Goal: Navigation & Orientation: Find specific page/section

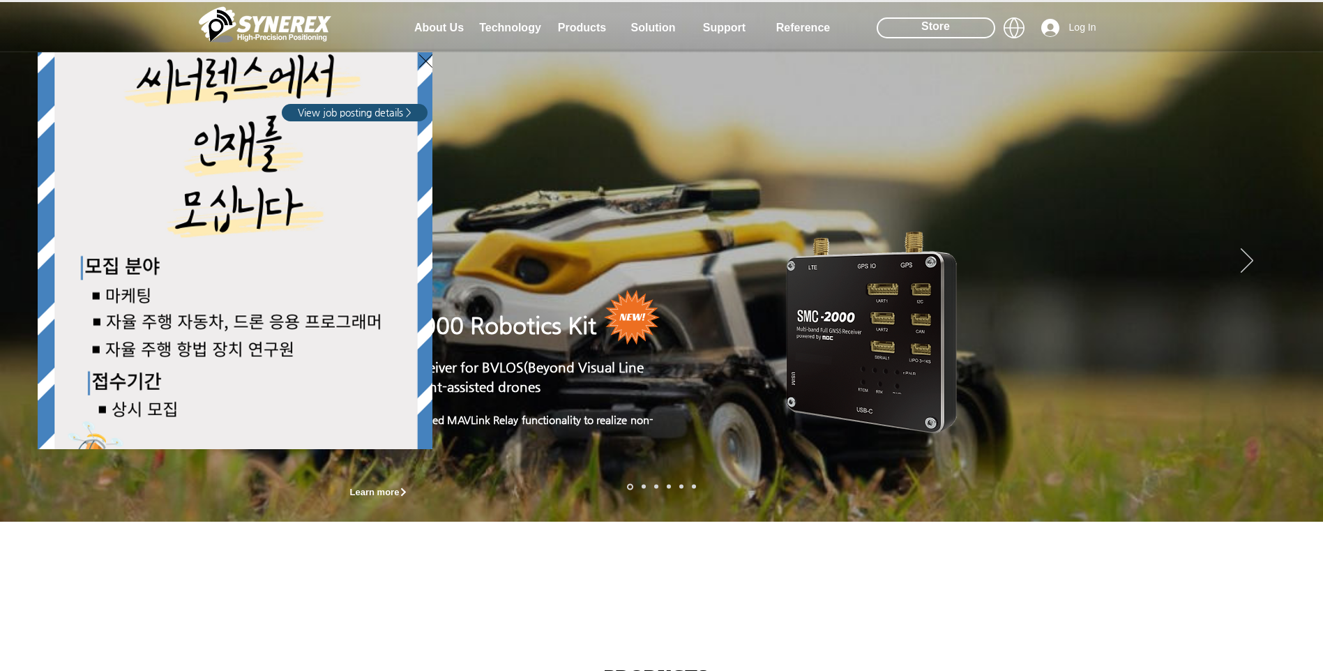
drag, startPoint x: 0, startPoint y: 0, endPoint x: 582, endPoint y: 21, distance: 582.9
click at [582, 21] on div "LimX Dinamics" at bounding box center [661, 335] width 1323 height 671
click at [423, 59] on icon "Back to site" at bounding box center [425, 60] width 13 height 17
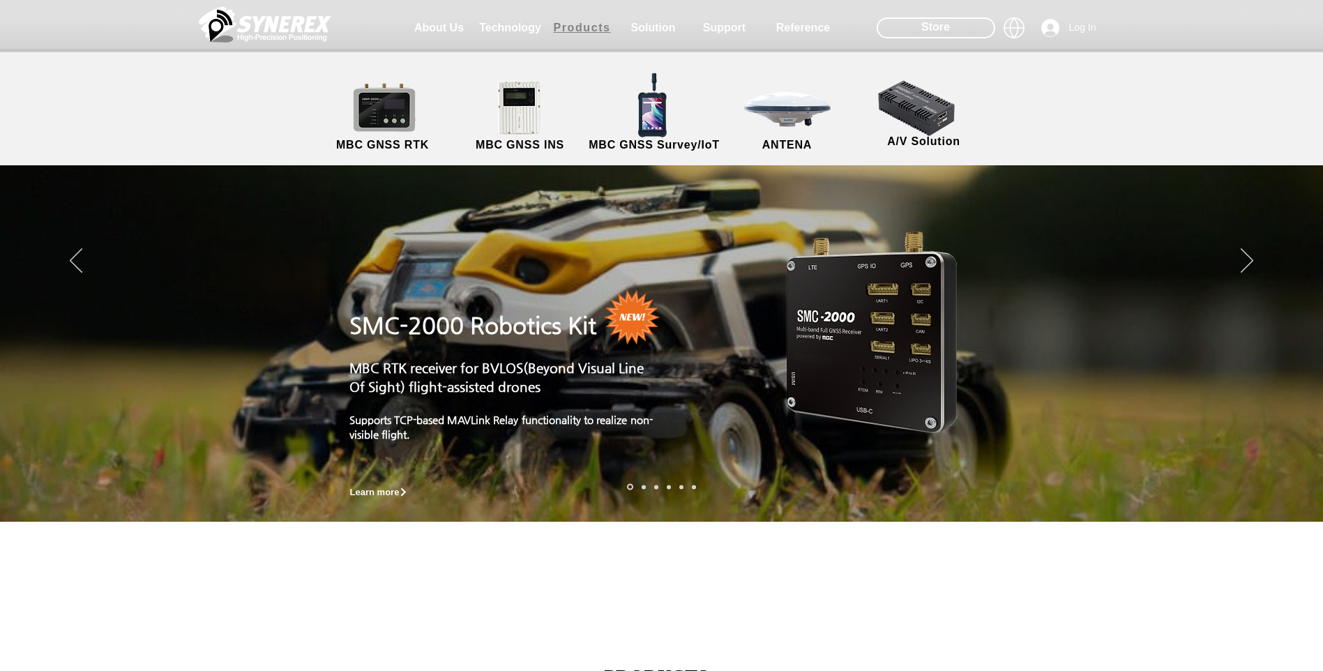
click at [562, 28] on span "Products" at bounding box center [581, 28] width 57 height 13
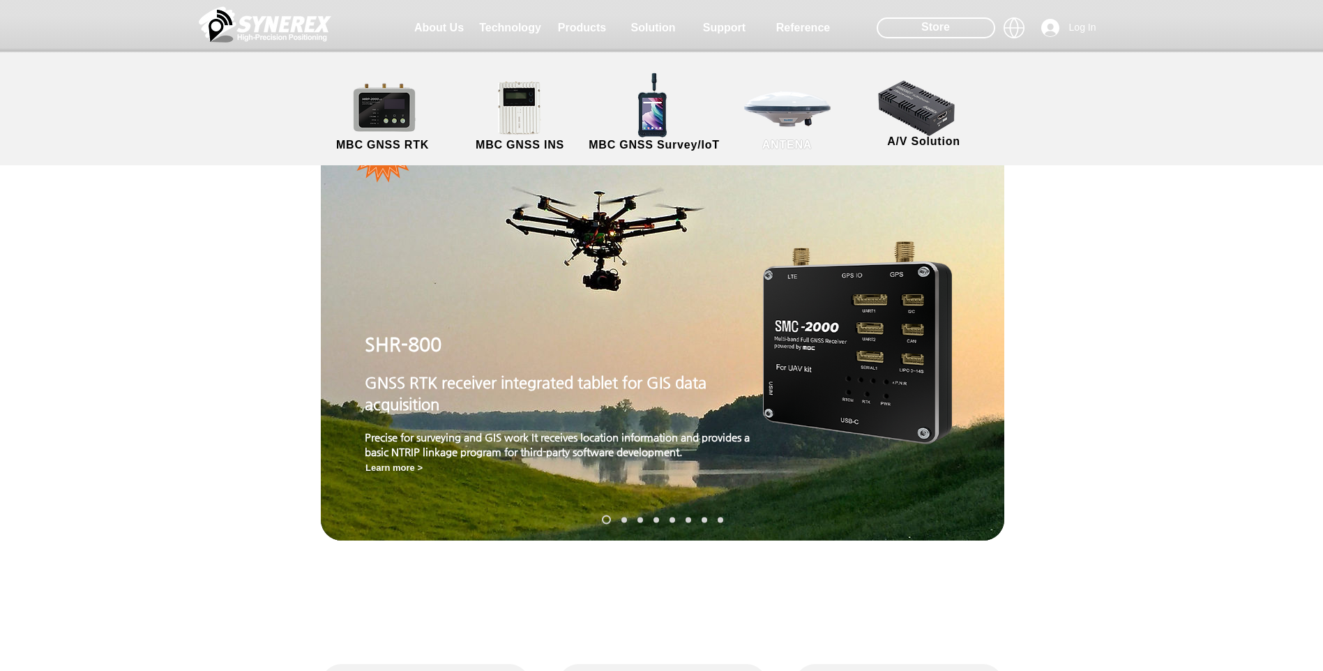
click at [810, 127] on link "ANTENA" at bounding box center [788, 116] width 126 height 73
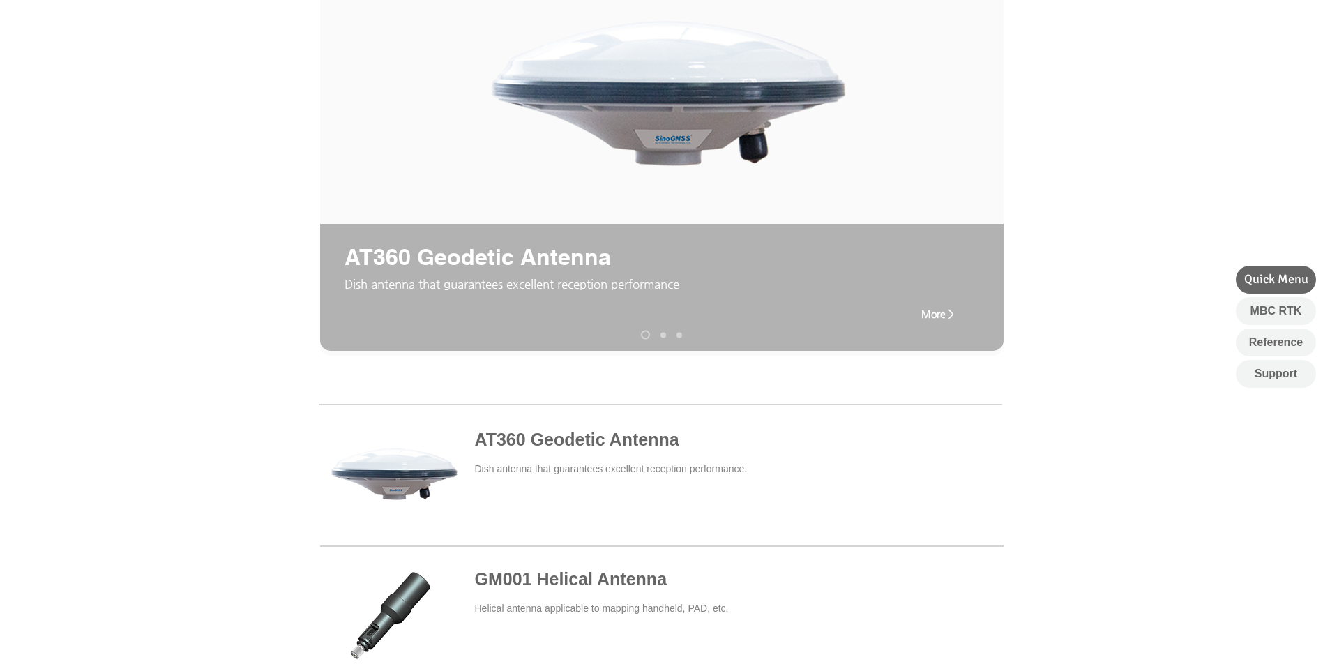
scroll to position [70, 0]
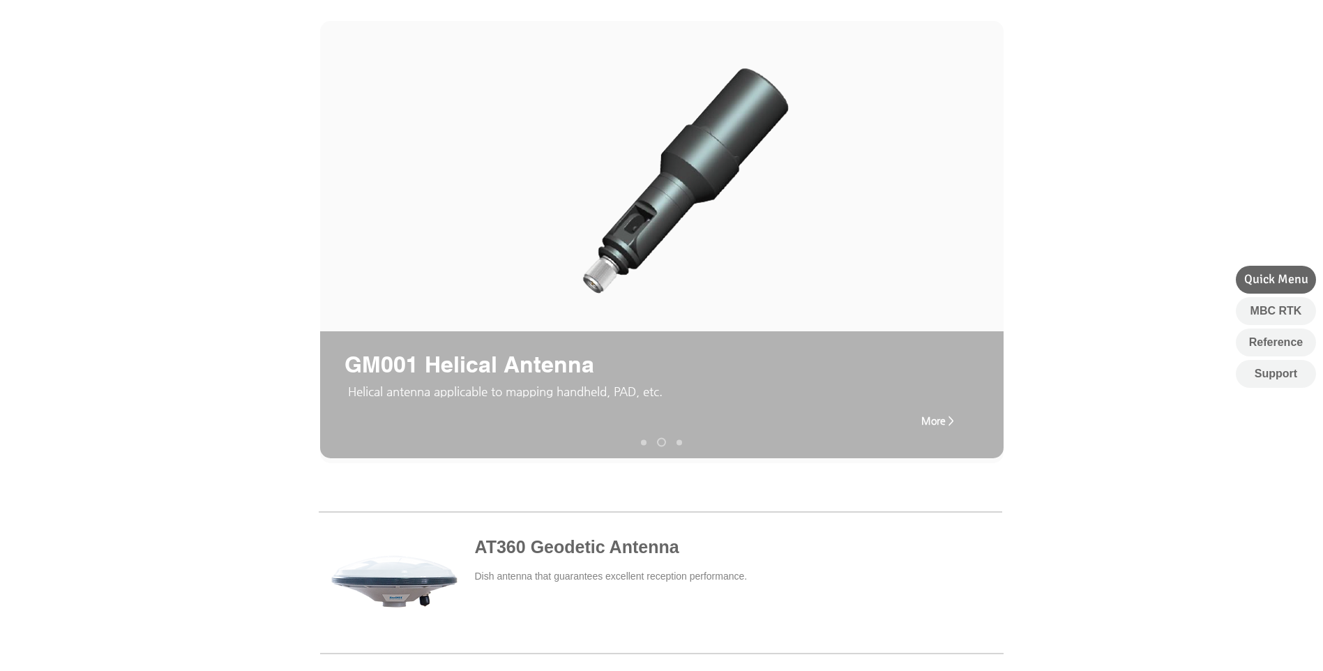
click at [1218, 216] on div "main content" at bounding box center [661, 315] width 1323 height 343
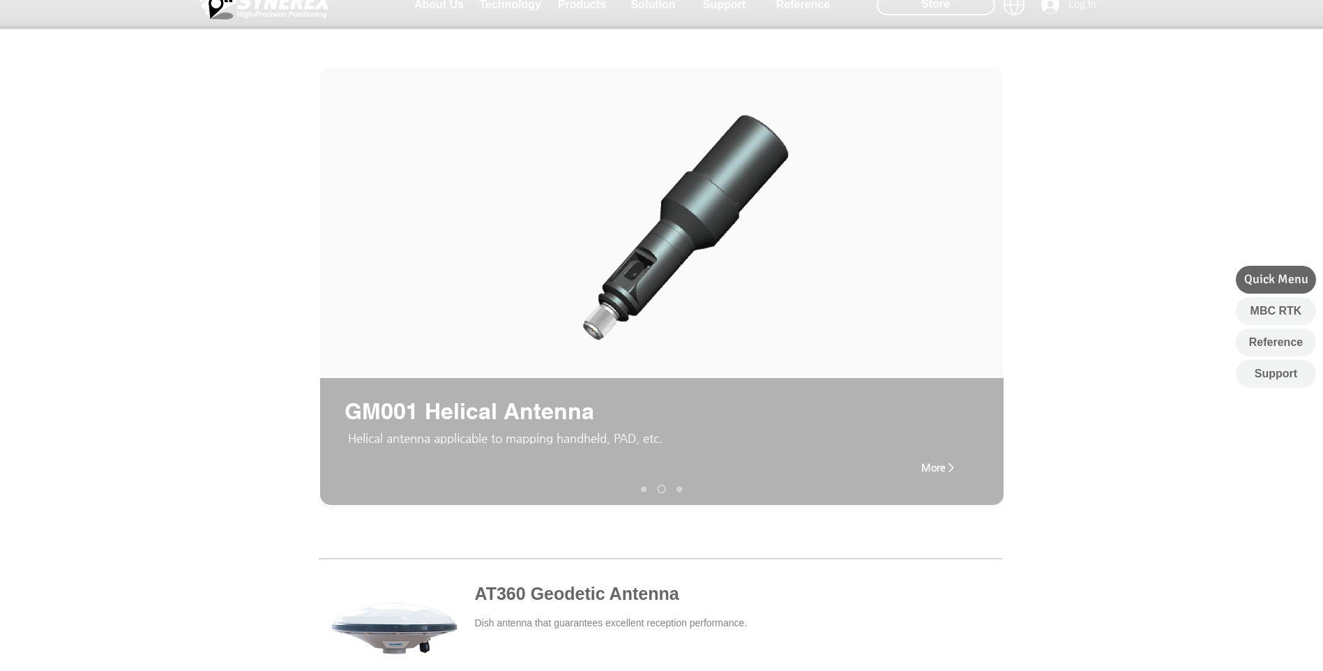
scroll to position [0, 0]
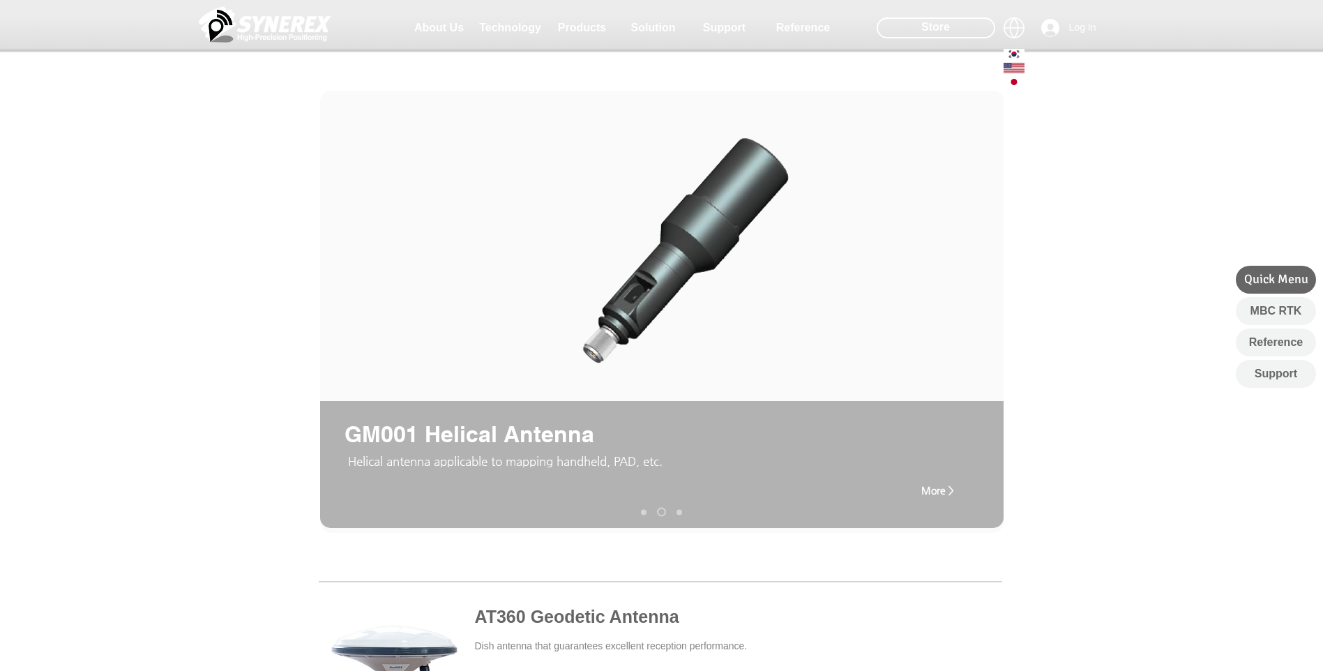
click at [1015, 50] on icon at bounding box center [1014, 54] width 21 height 10
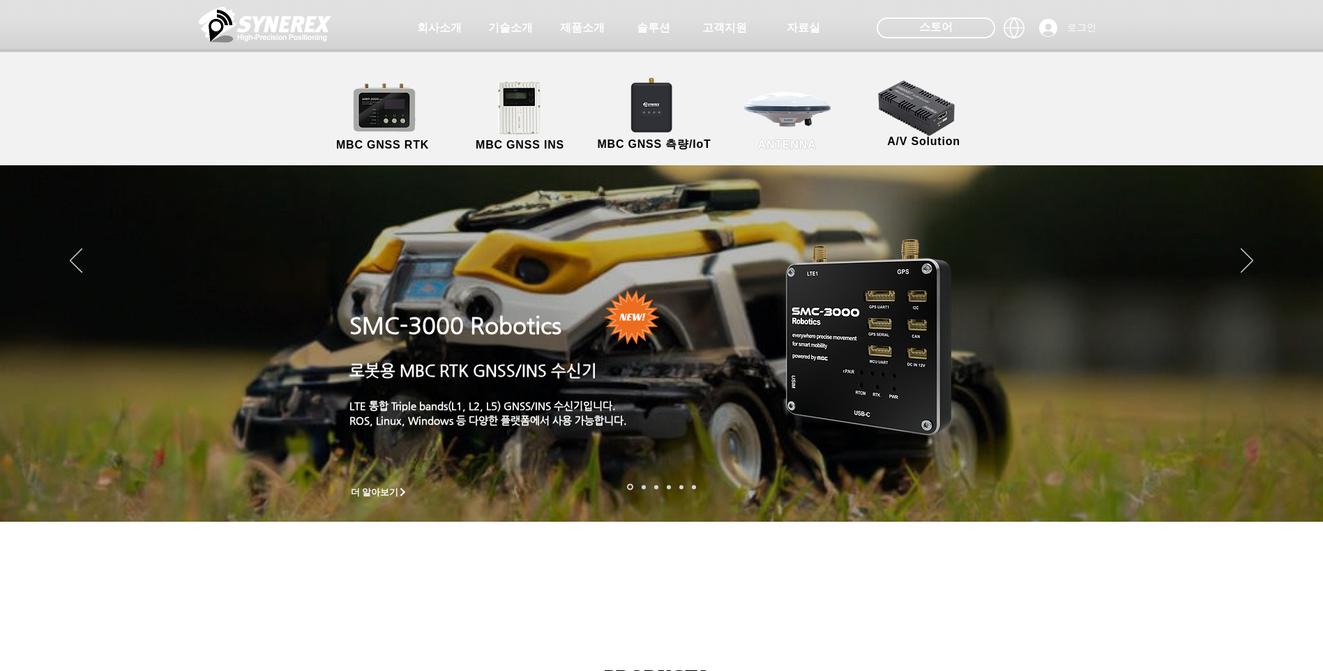
click at [780, 84] on link "ANTENNA" at bounding box center [788, 116] width 126 height 73
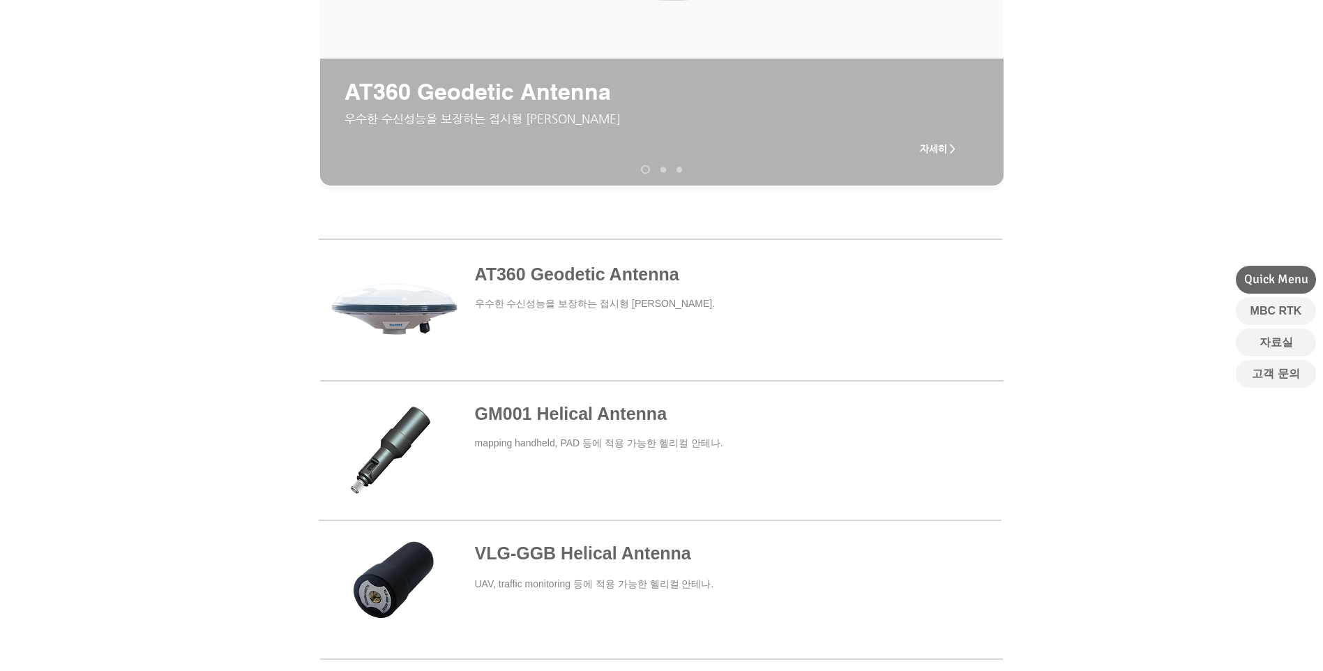
scroll to position [349, 0]
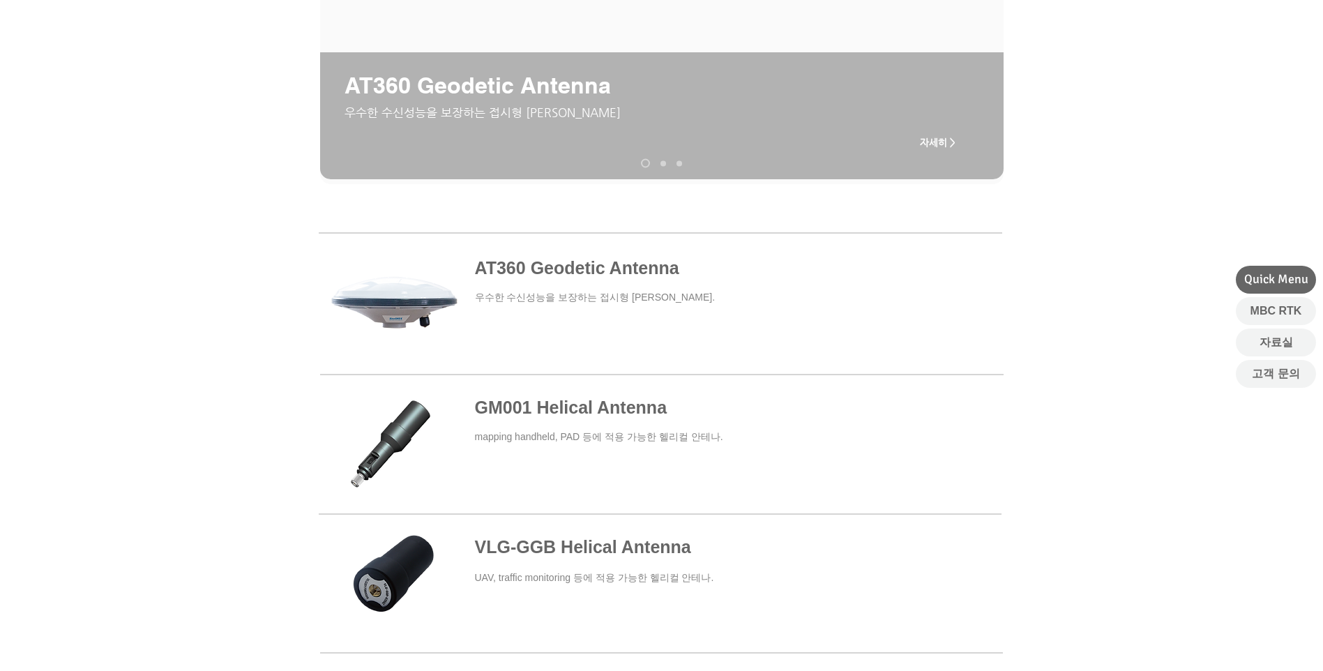
click at [375, 306] on span at bounding box center [660, 303] width 683 height 129
